Goal: Entertainment & Leisure: Consume media (video, audio)

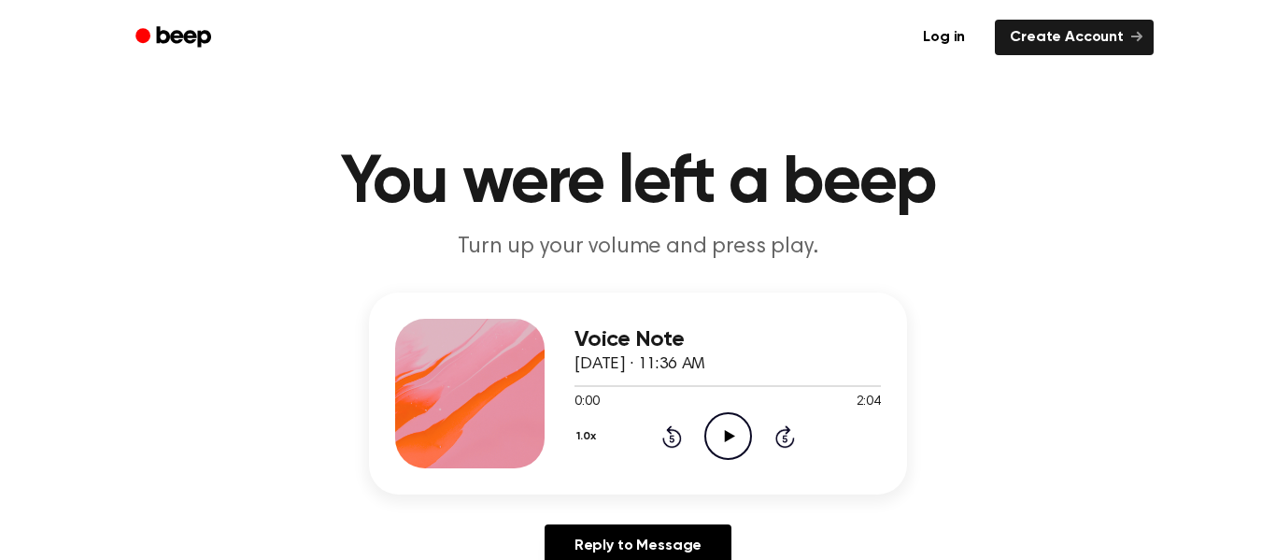
scroll to position [30, 0]
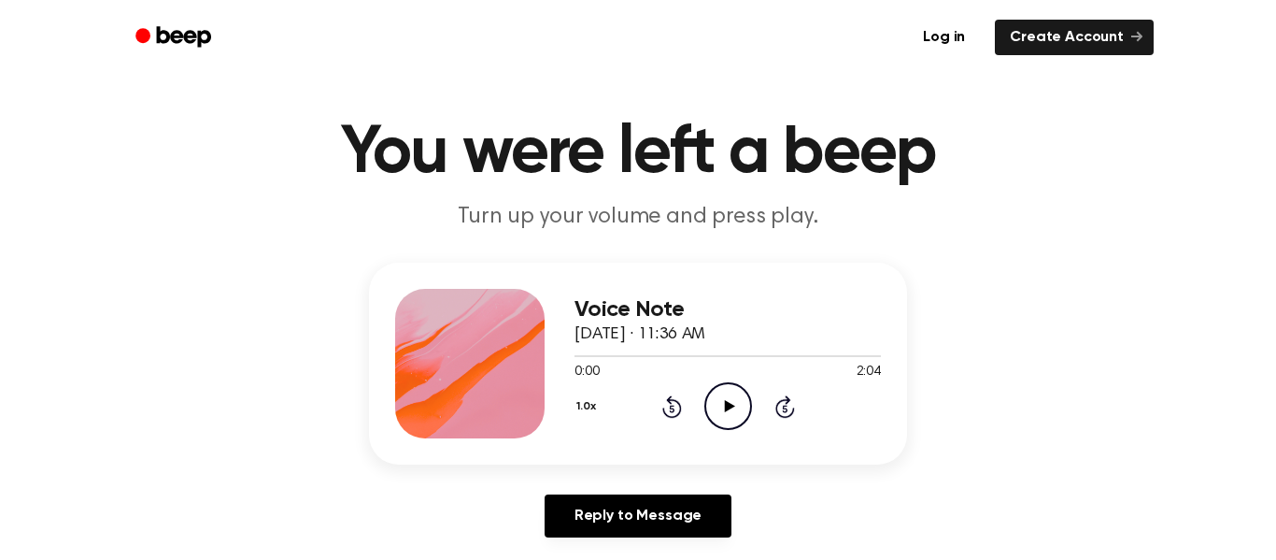
click at [724, 415] on icon "Play Audio" at bounding box center [729, 406] width 48 height 48
click at [729, 397] on icon "Pause Audio" at bounding box center [729, 406] width 48 height 48
click at [729, 397] on icon "Play Audio" at bounding box center [729, 406] width 48 height 48
click at [729, 397] on icon "Pause Audio" at bounding box center [729, 406] width 48 height 48
click at [729, 397] on icon "Play Audio" at bounding box center [729, 406] width 48 height 48
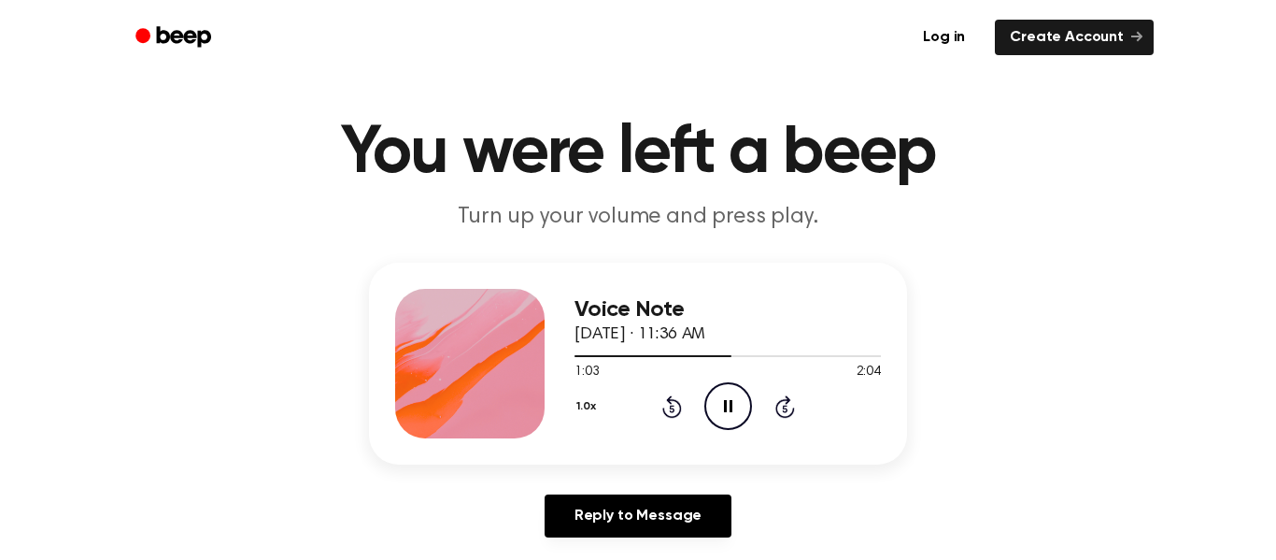
click at [727, 414] on icon "Pause Audio" at bounding box center [729, 406] width 48 height 48
click at [723, 397] on icon "Play Audio" at bounding box center [729, 406] width 48 height 48
click at [730, 395] on icon "Pause Audio" at bounding box center [729, 406] width 48 height 48
click at [730, 395] on icon "Play Audio" at bounding box center [729, 406] width 48 height 48
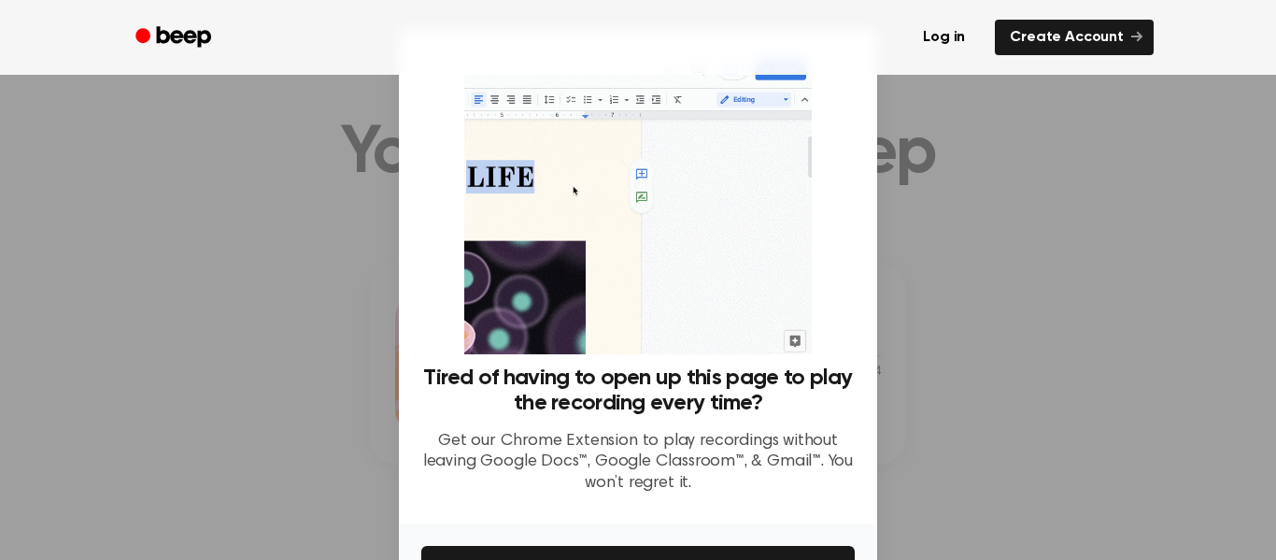
click at [1040, 232] on div at bounding box center [638, 280] width 1276 height 560
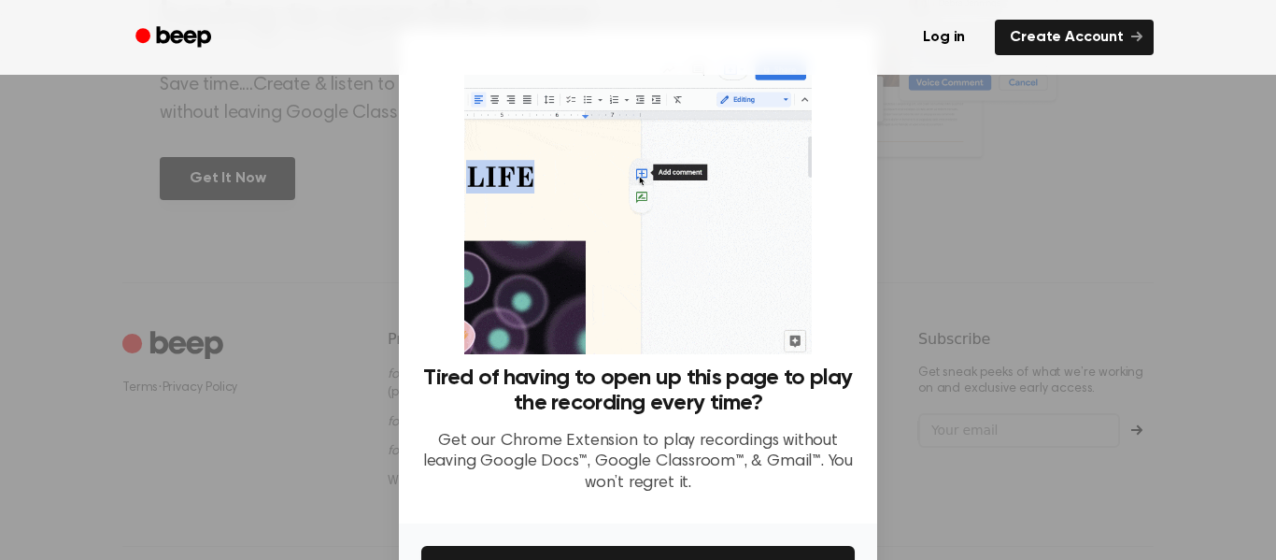
scroll to position [121, 0]
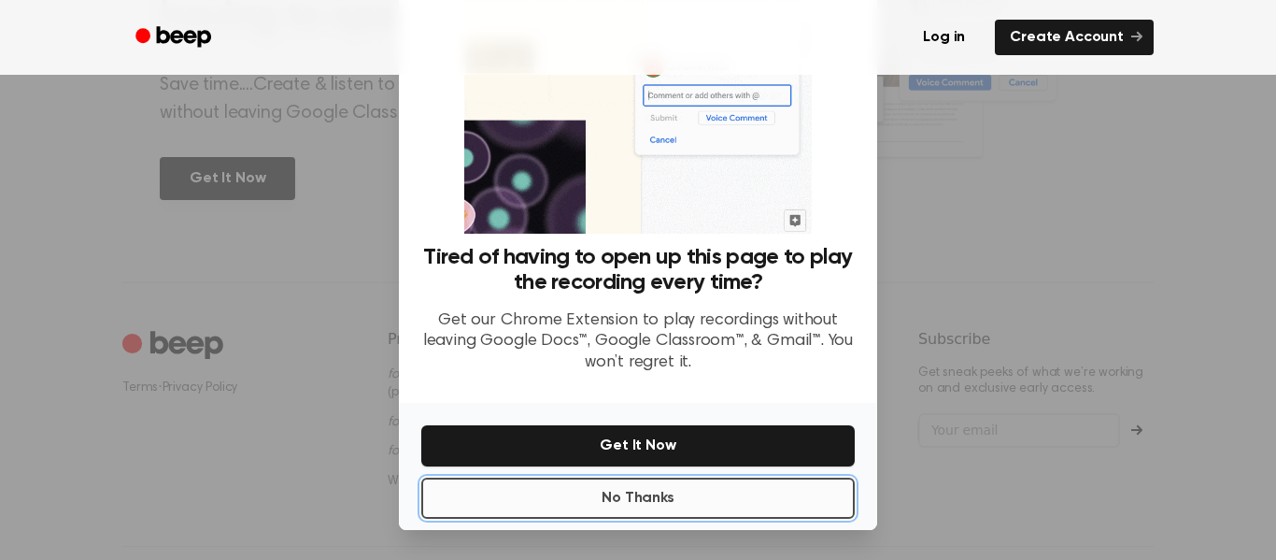
click at [663, 492] on button "No Thanks" at bounding box center [638, 498] width 434 height 41
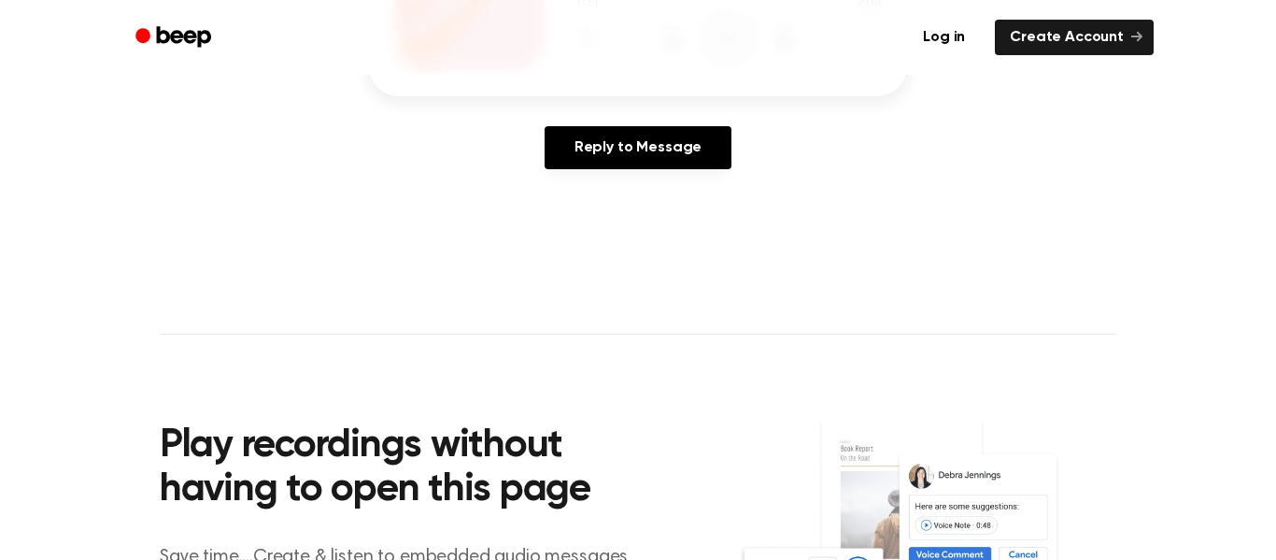
scroll to position [0, 0]
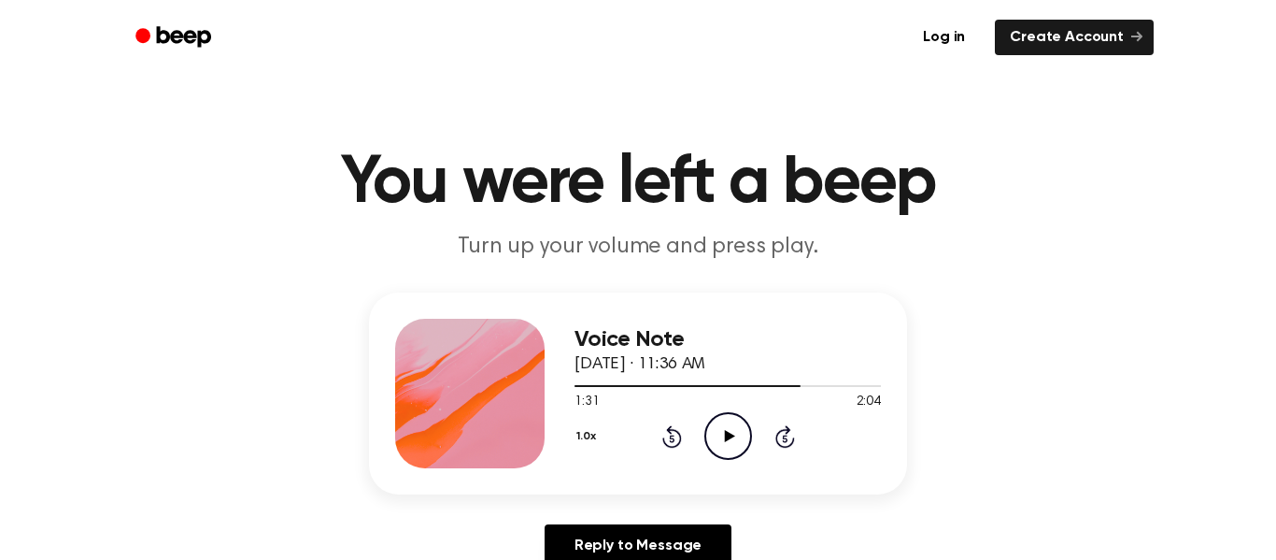
click at [728, 438] on icon at bounding box center [729, 436] width 10 height 12
click at [728, 438] on icon "Pause Audio" at bounding box center [729, 436] width 48 height 48
click at [728, 438] on icon at bounding box center [729, 436] width 10 height 12
click at [728, 438] on icon "Pause Audio" at bounding box center [729, 436] width 48 height 48
click at [728, 438] on icon at bounding box center [729, 436] width 10 height 12
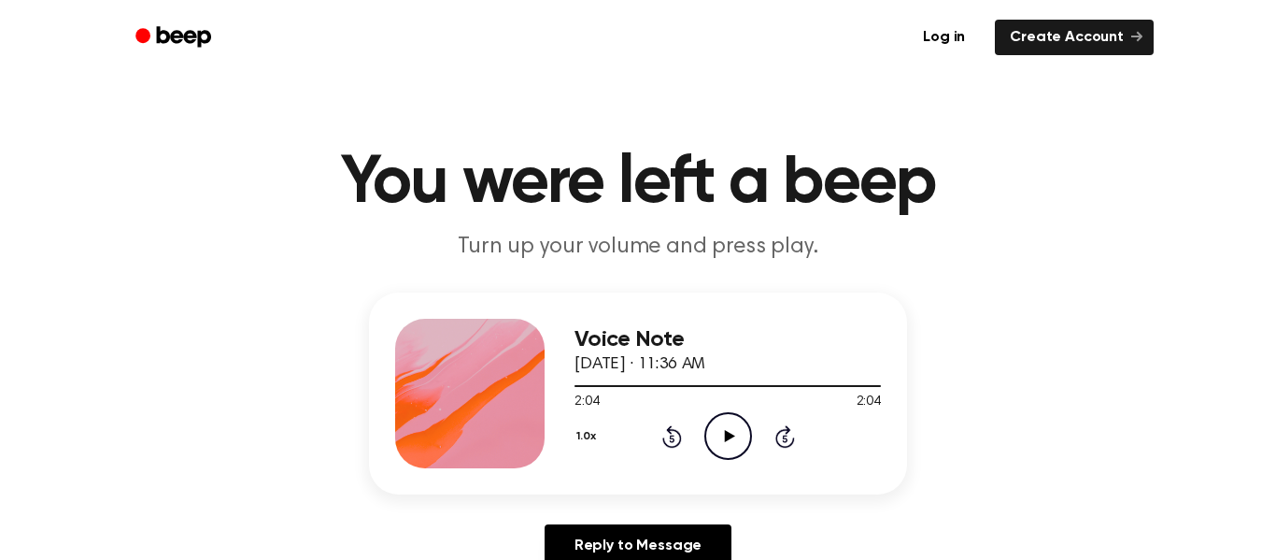
click at [728, 438] on icon at bounding box center [729, 436] width 10 height 12
click at [734, 430] on icon "Play Audio" at bounding box center [729, 436] width 48 height 48
